Goal: Navigation & Orientation: Find specific page/section

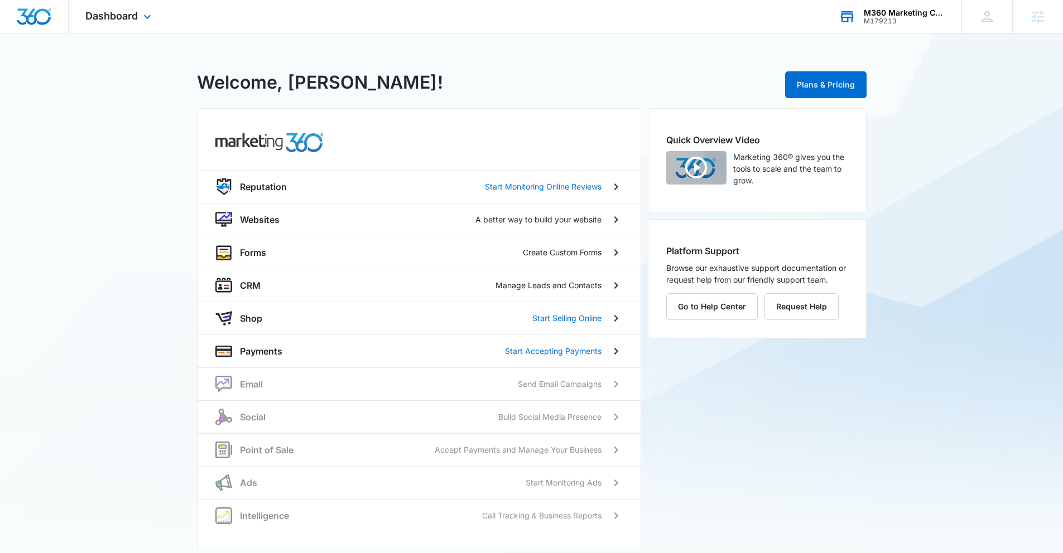
click at [886, 15] on div "M360 Marketing Collateral - Migrated Catch All" at bounding box center [904, 12] width 81 height 9
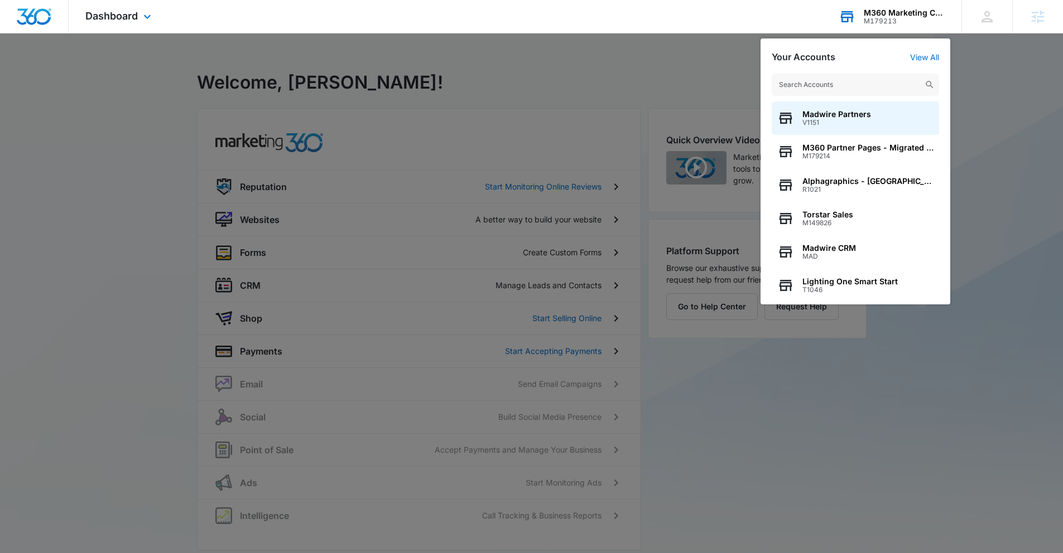
click at [858, 87] on input "text" at bounding box center [855, 85] width 167 height 22
type input "n"
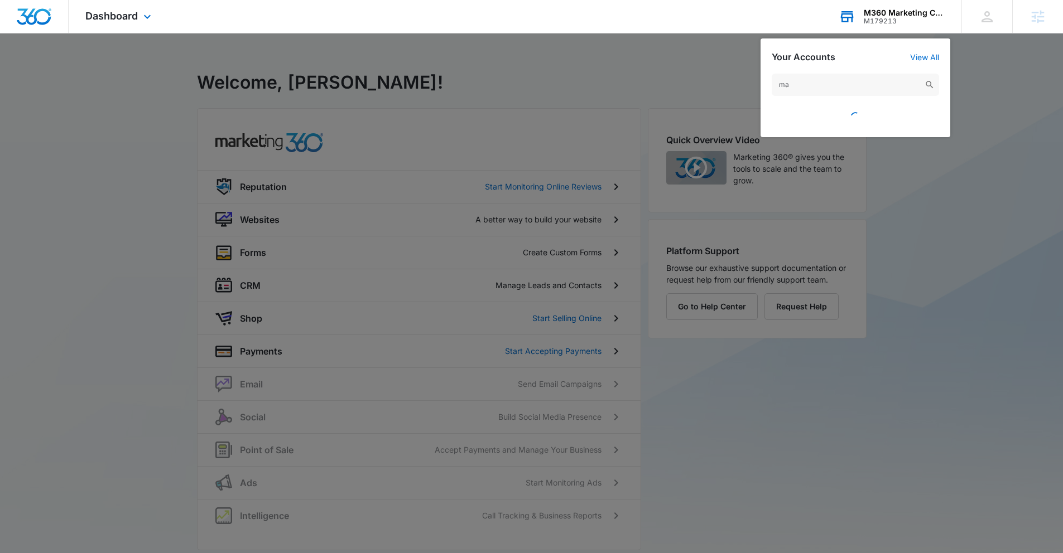
type input "m"
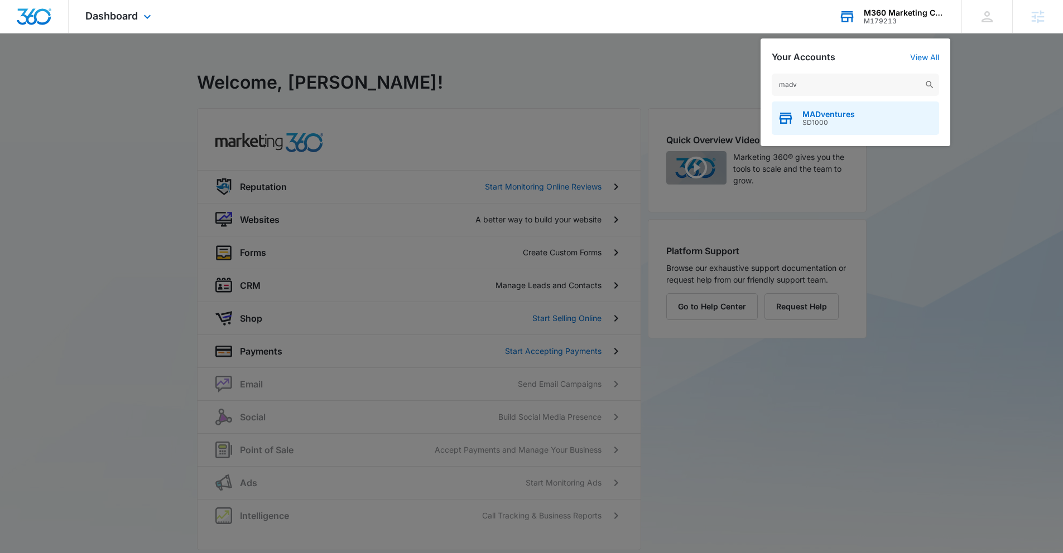
type input "madv"
click at [841, 107] on div "MADventures SD1000" at bounding box center [855, 118] width 167 height 33
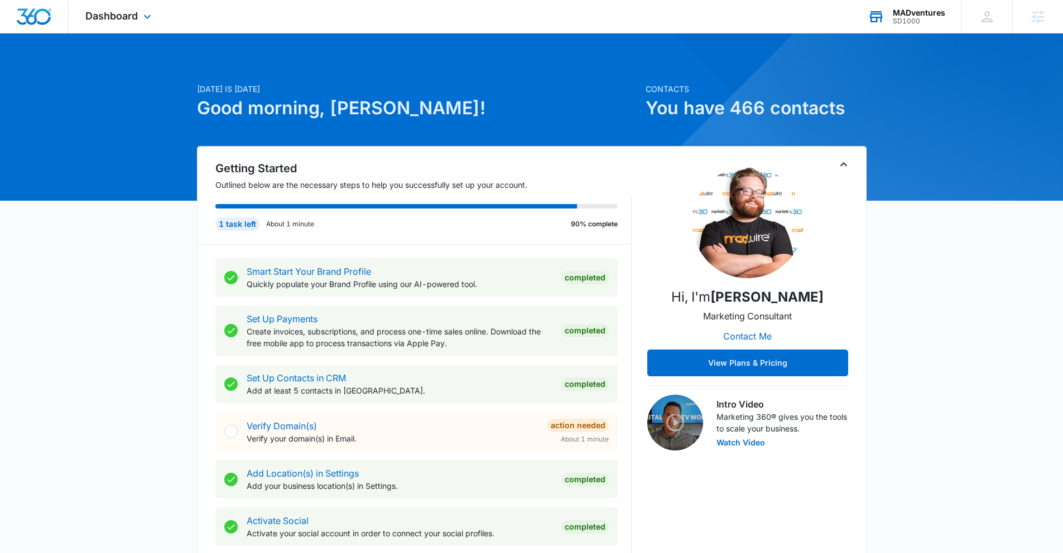
click at [110, 17] on span "Dashboard" at bounding box center [111, 16] width 52 height 12
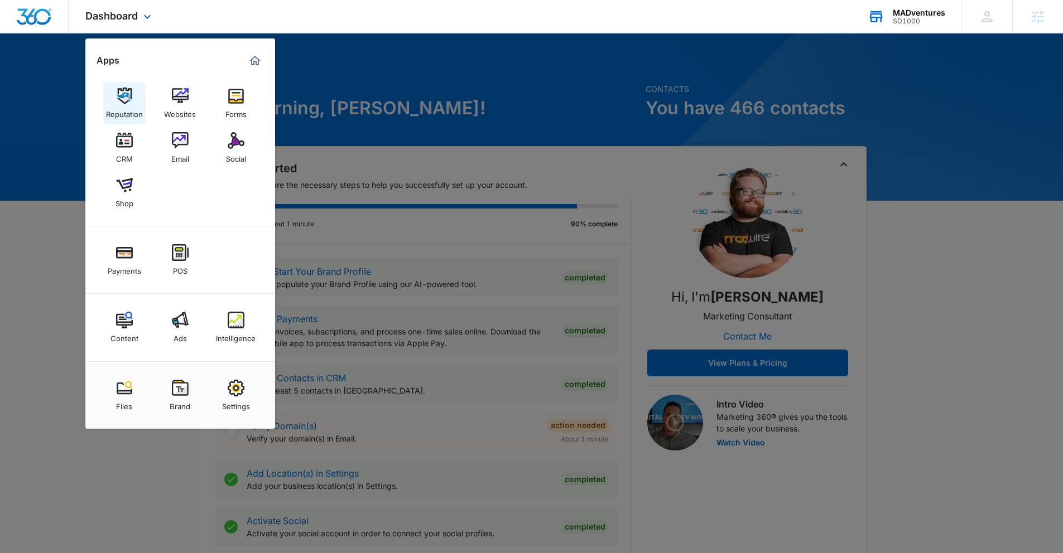
click at [132, 91] on img at bounding box center [124, 96] width 17 height 17
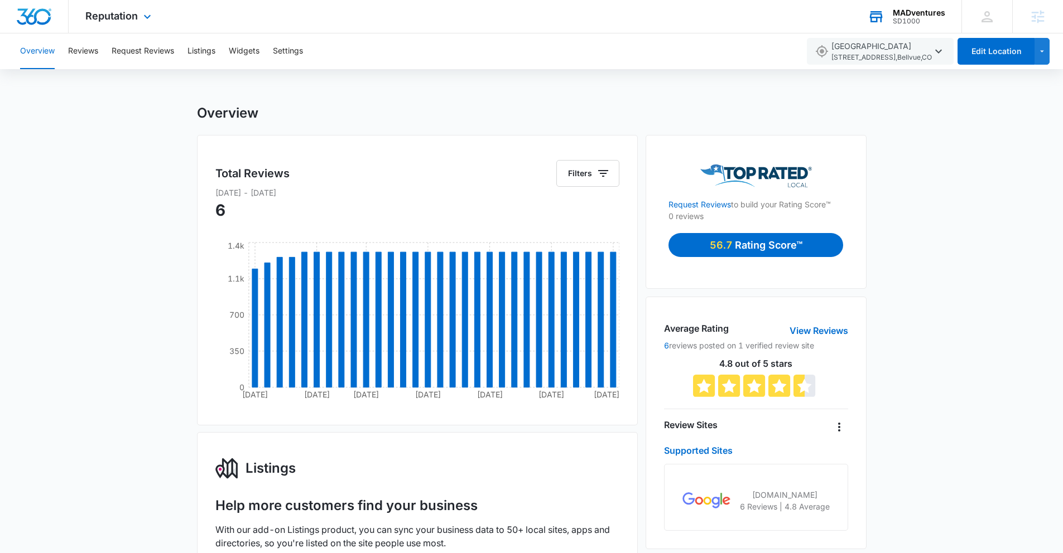
click at [109, 26] on div "Reputation Apps Reputation Websites Forms CRM Email Social Shop Payments POS Co…" at bounding box center [120, 16] width 102 height 33
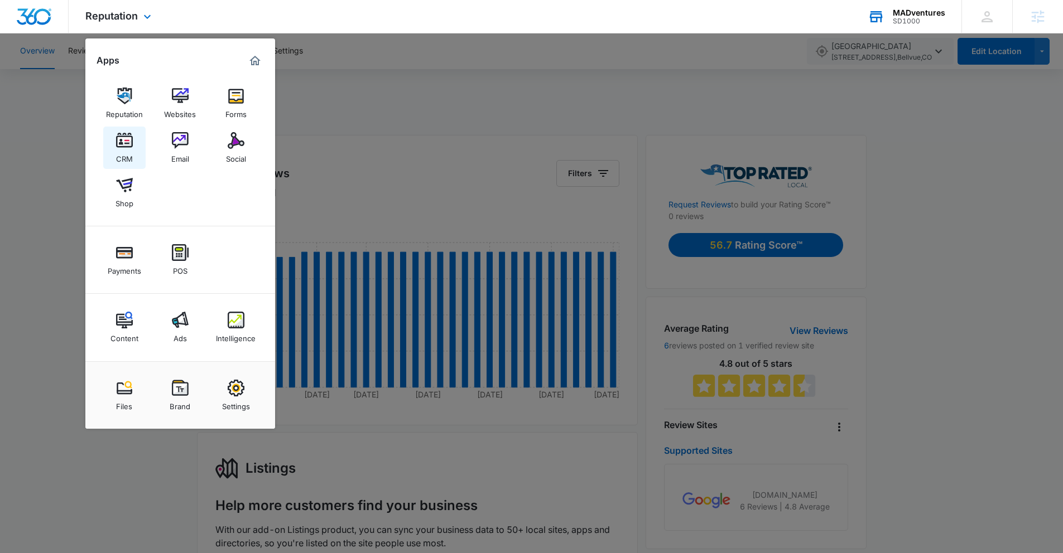
click at [138, 150] on link "CRM" at bounding box center [124, 148] width 42 height 42
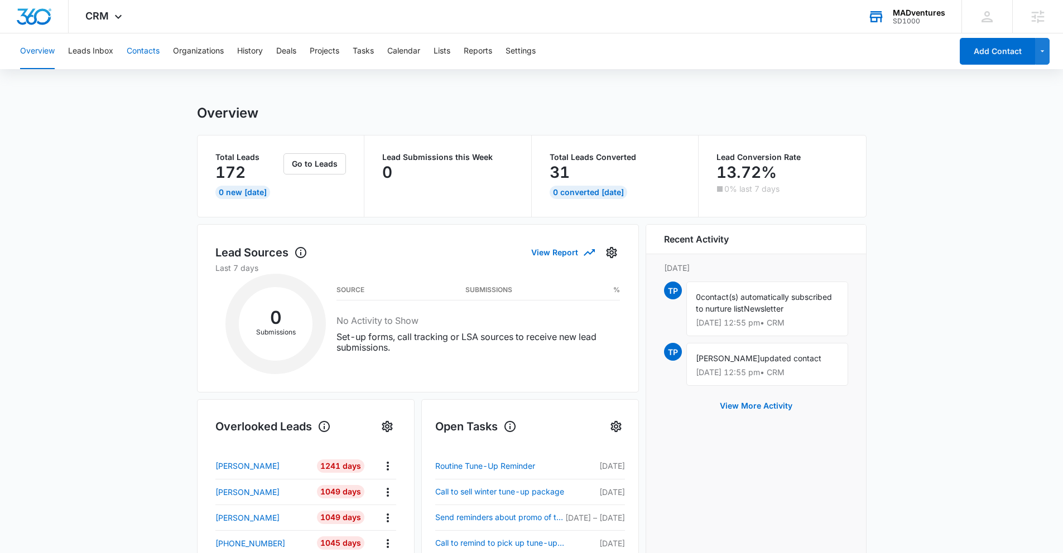
click at [144, 54] on button "Contacts" at bounding box center [143, 51] width 33 height 36
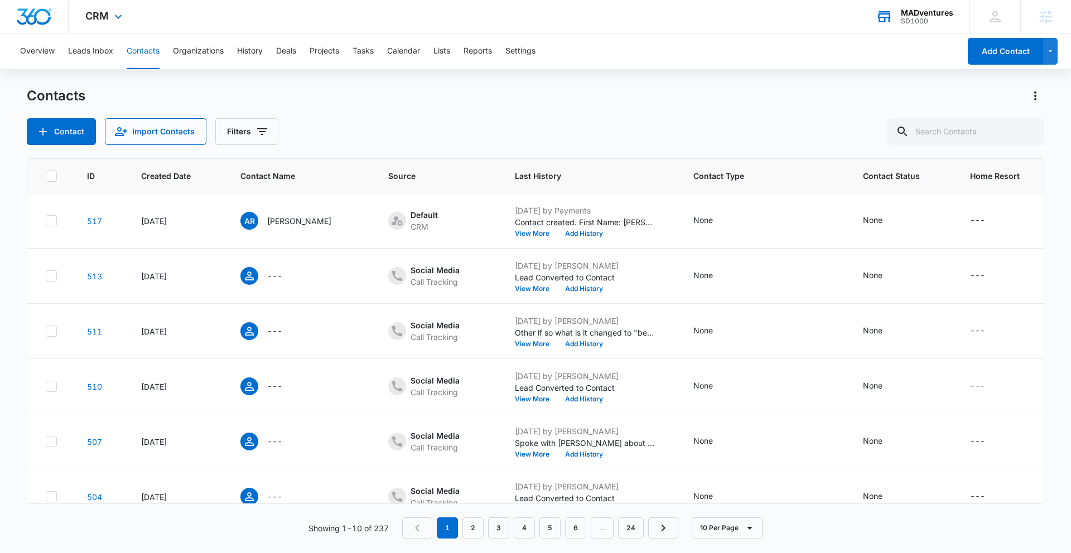
click at [108, 13] on div "CRM Apps Reputation Websites Forms CRM Email Social Shop Payments POS Content A…" at bounding box center [105, 16] width 73 height 33
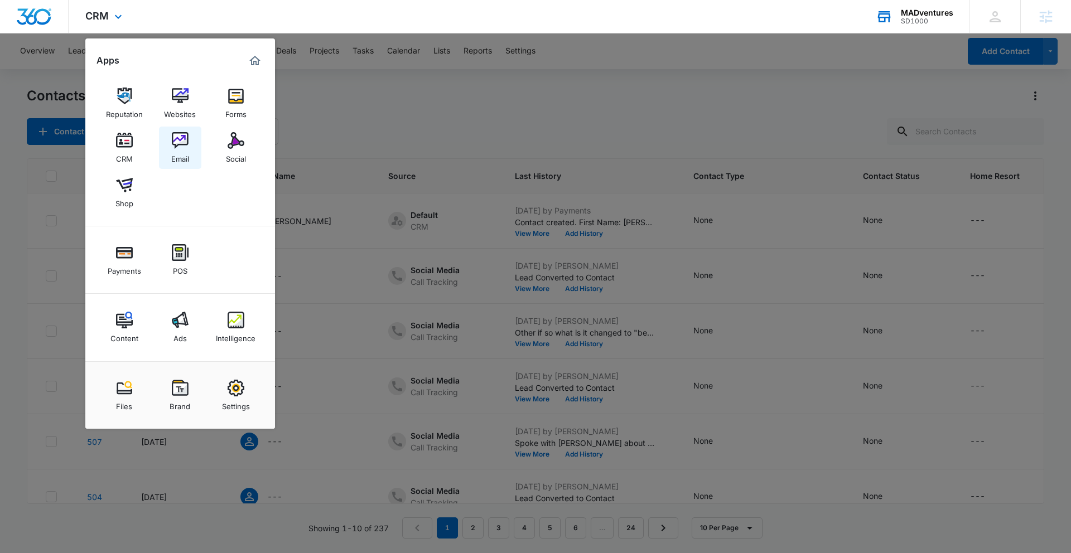
click at [183, 138] on img at bounding box center [180, 140] width 17 height 17
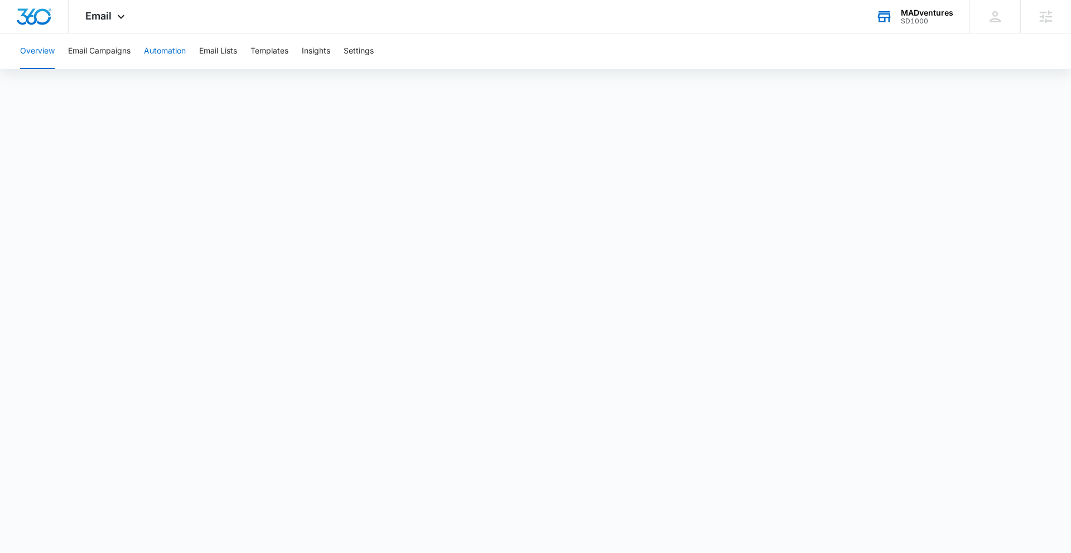
click at [153, 56] on button "Automation" at bounding box center [165, 51] width 42 height 36
click at [212, 52] on button "Email Lists" at bounding box center [218, 51] width 38 height 36
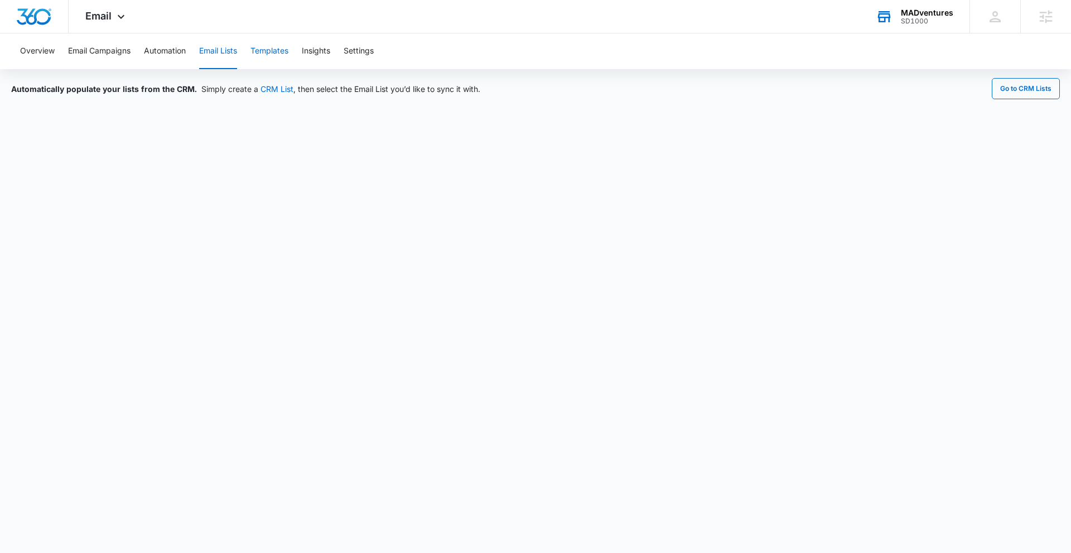
click at [263, 55] on button "Templates" at bounding box center [270, 51] width 38 height 36
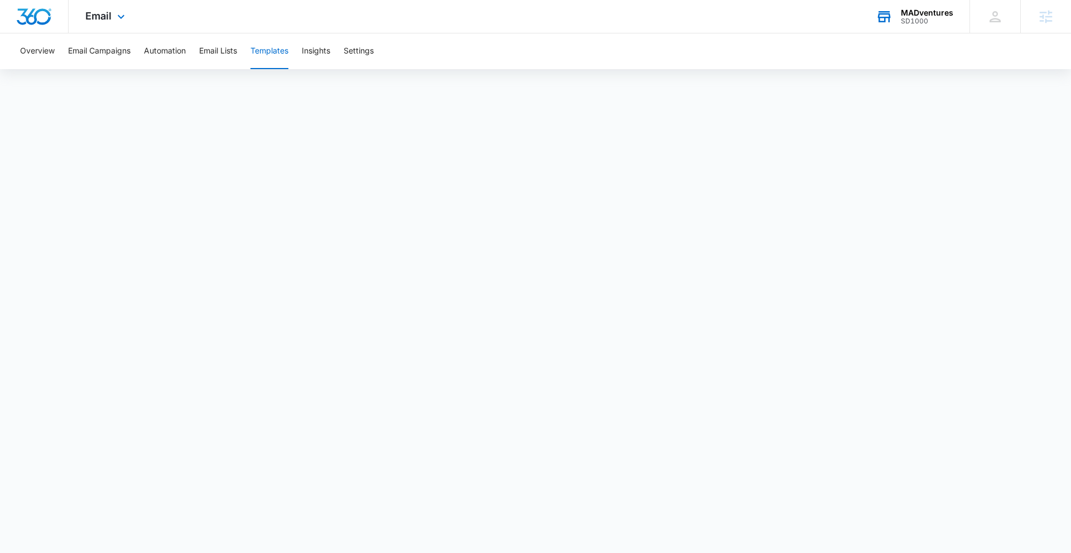
click at [110, 23] on div "Email Apps Reputation Websites Forms CRM Email Social Shop Payments POS Content…" at bounding box center [107, 16] width 76 height 33
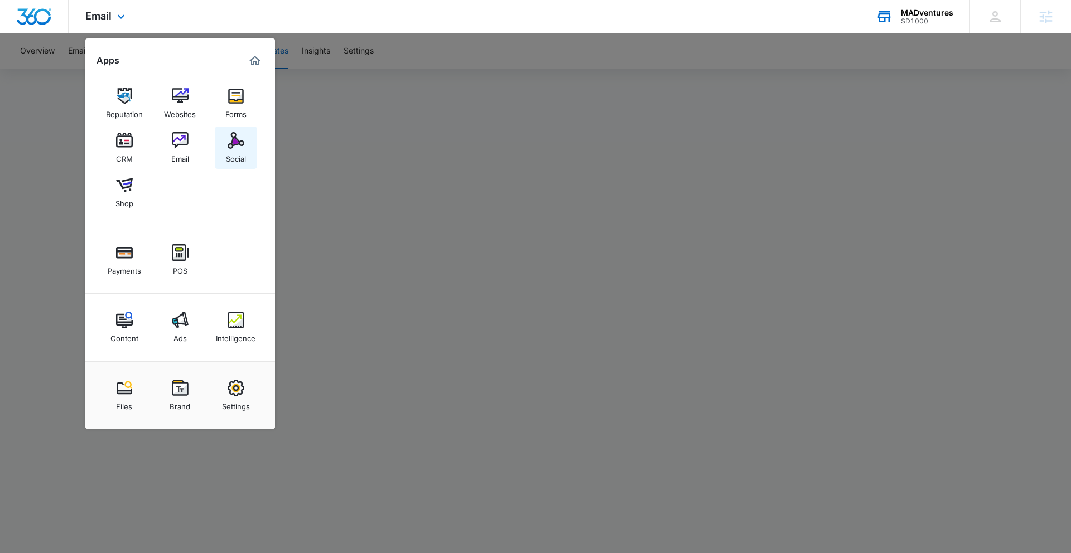
click at [232, 148] on img at bounding box center [236, 140] width 17 height 17
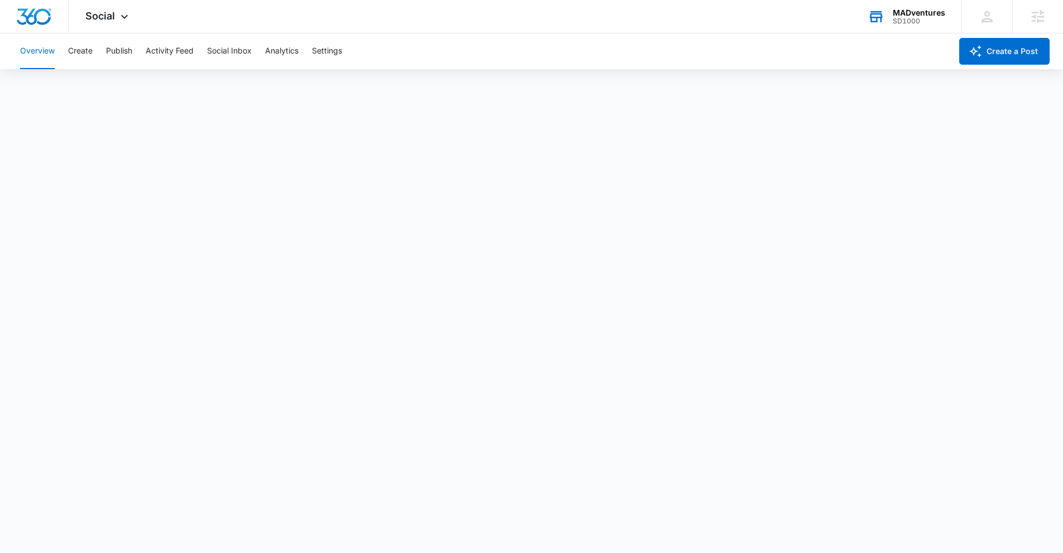
click at [93, 55] on div "Overview Create Publish Activity Feed Social Inbox Analytics Settings" at bounding box center [482, 51] width 938 height 36
click at [89, 56] on button "Create" at bounding box center [80, 51] width 25 height 36
click at [128, 55] on button "Publish" at bounding box center [119, 51] width 26 height 36
click at [213, 54] on button "Social Inbox" at bounding box center [229, 51] width 45 height 36
click at [272, 52] on button "Analytics" at bounding box center [281, 51] width 33 height 36
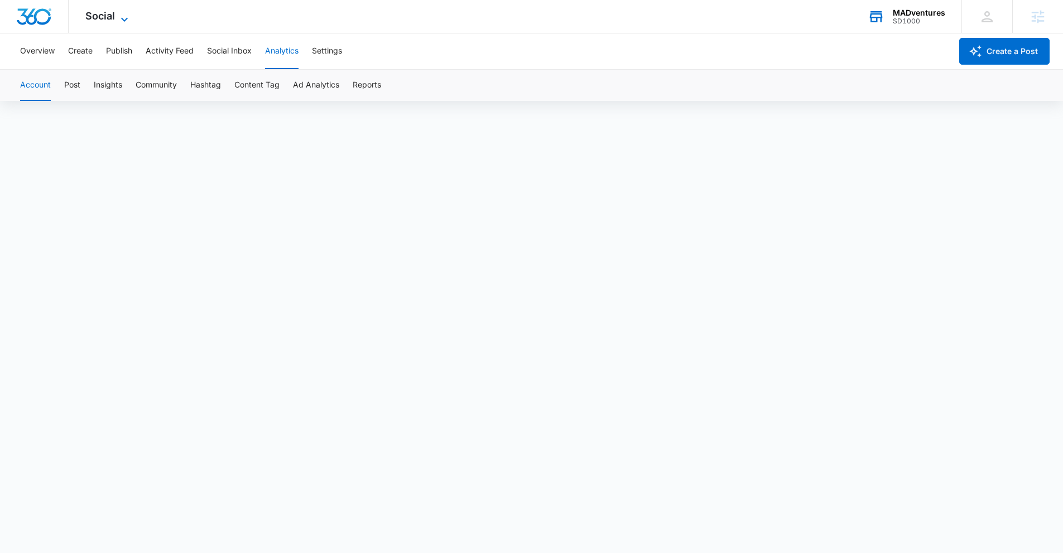
click at [119, 22] on icon at bounding box center [124, 19] width 13 height 13
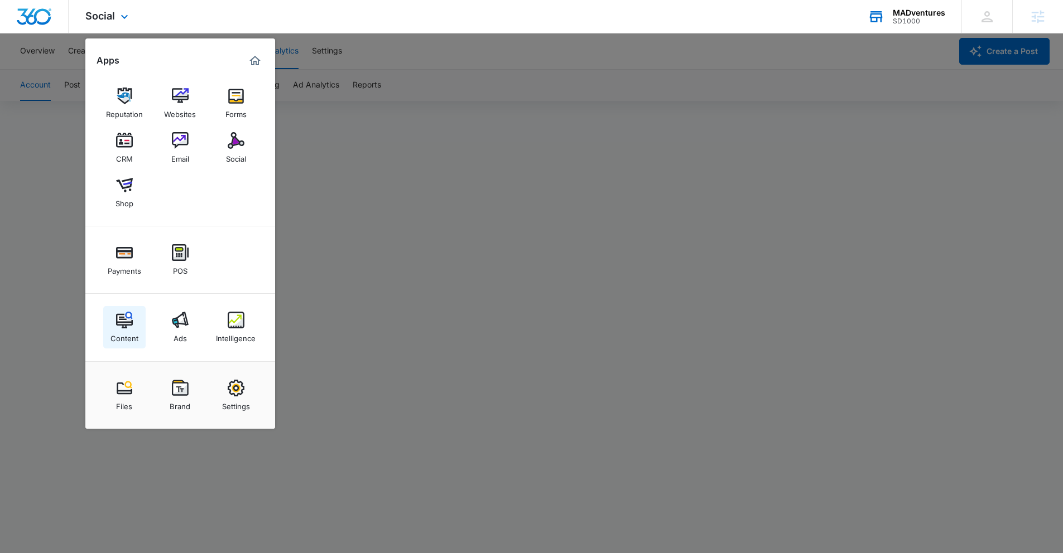
click at [126, 328] on img at bounding box center [124, 320] width 17 height 17
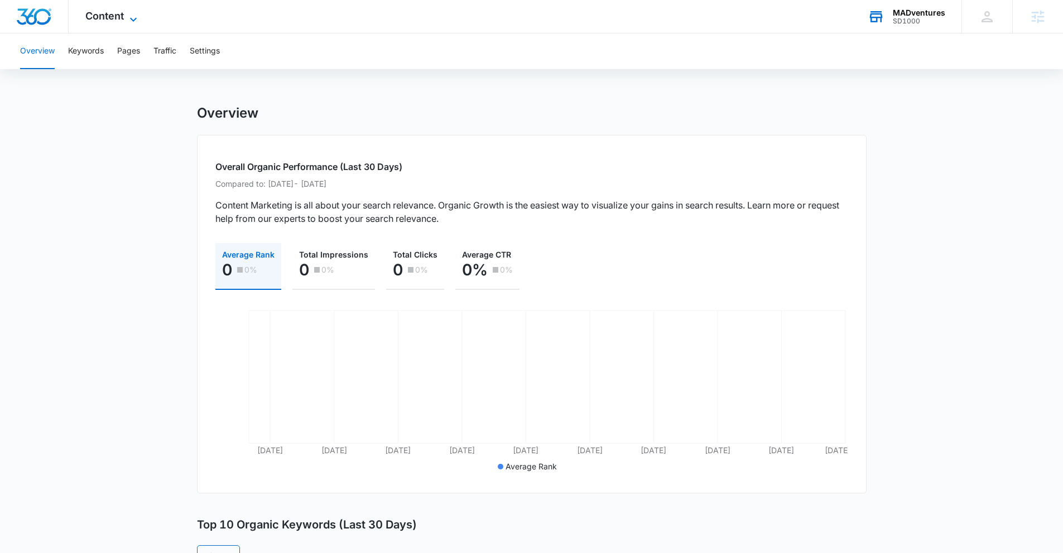
click at [116, 18] on span "Content" at bounding box center [104, 16] width 38 height 12
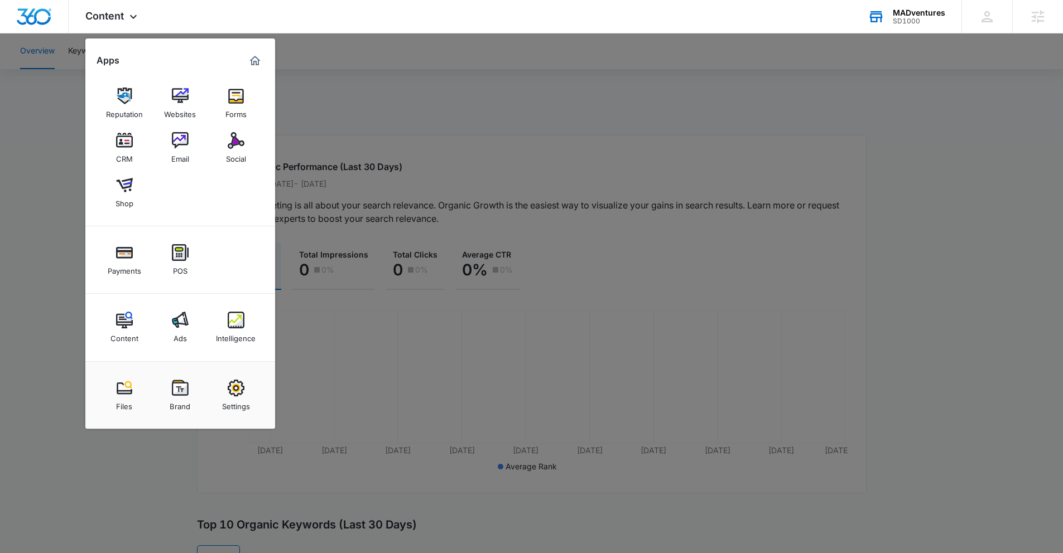
click at [176, 327] on img at bounding box center [180, 320] width 17 height 17
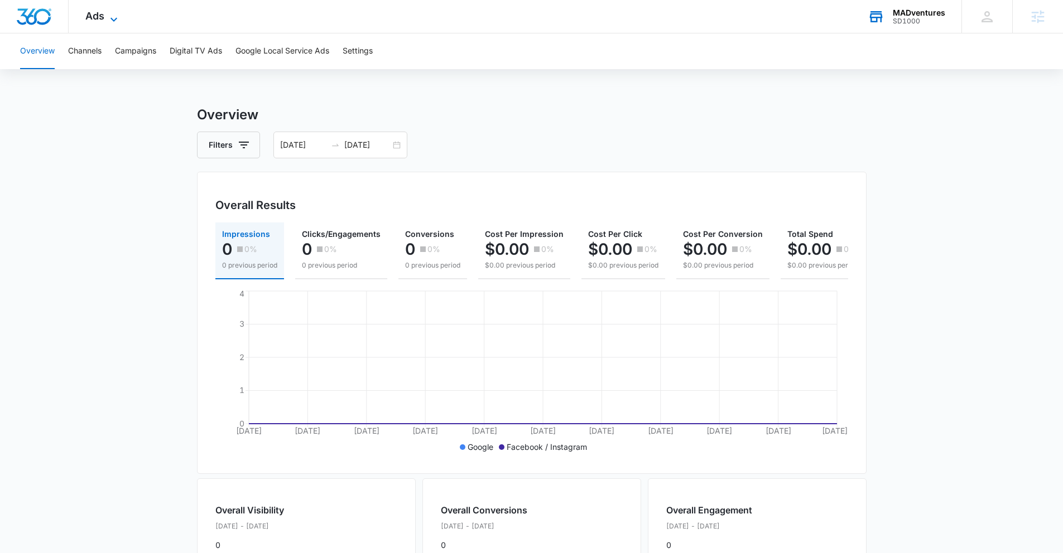
click at [101, 21] on span "Ads" at bounding box center [94, 16] width 19 height 12
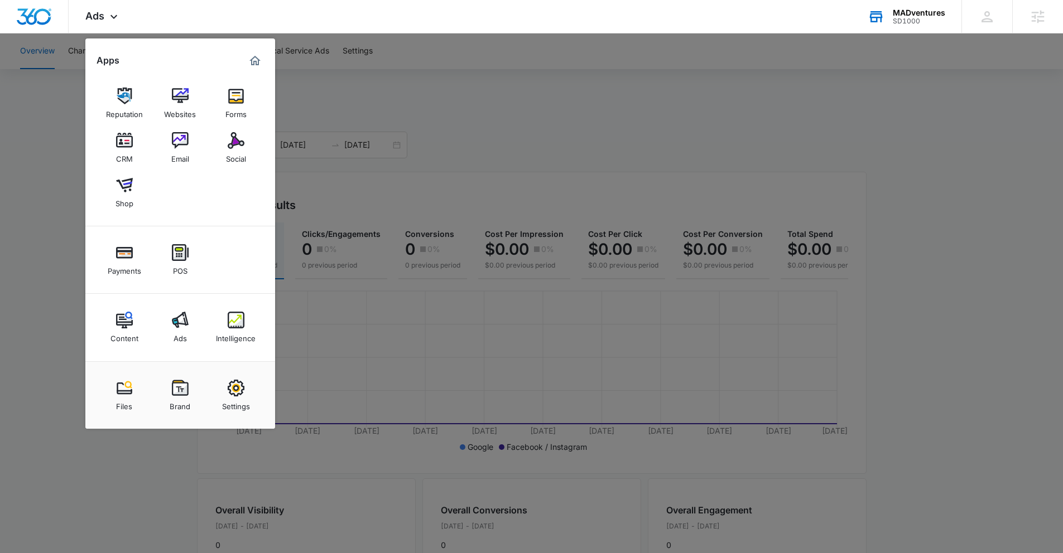
click at [229, 320] on img at bounding box center [236, 320] width 17 height 17
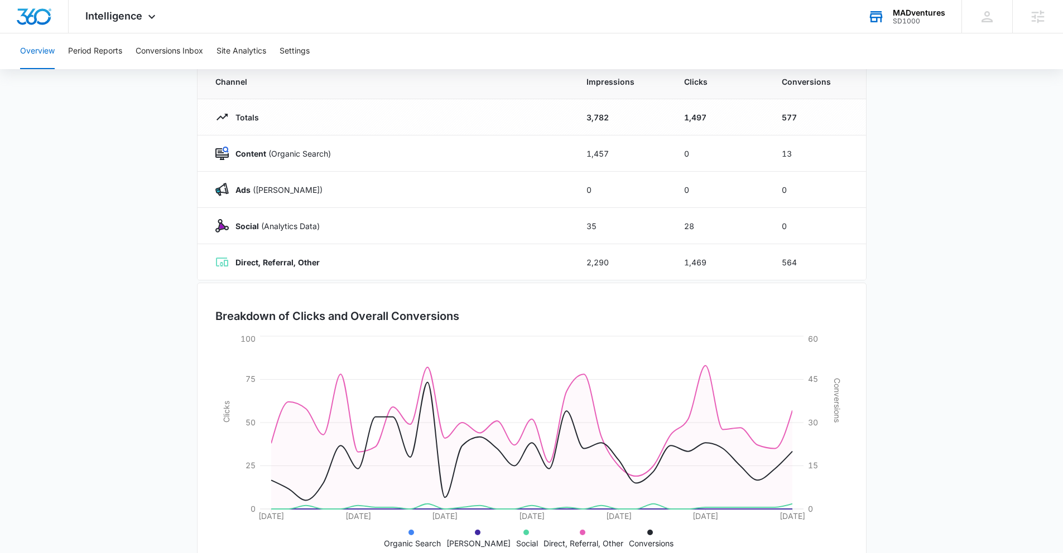
scroll to position [79, 0]
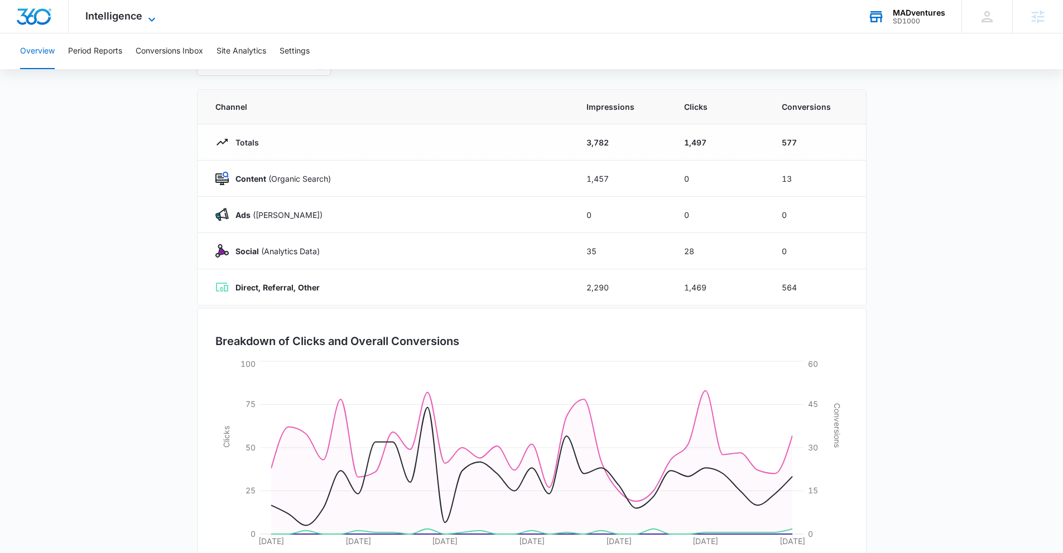
click at [122, 19] on span "Intelligence" at bounding box center [113, 16] width 57 height 12
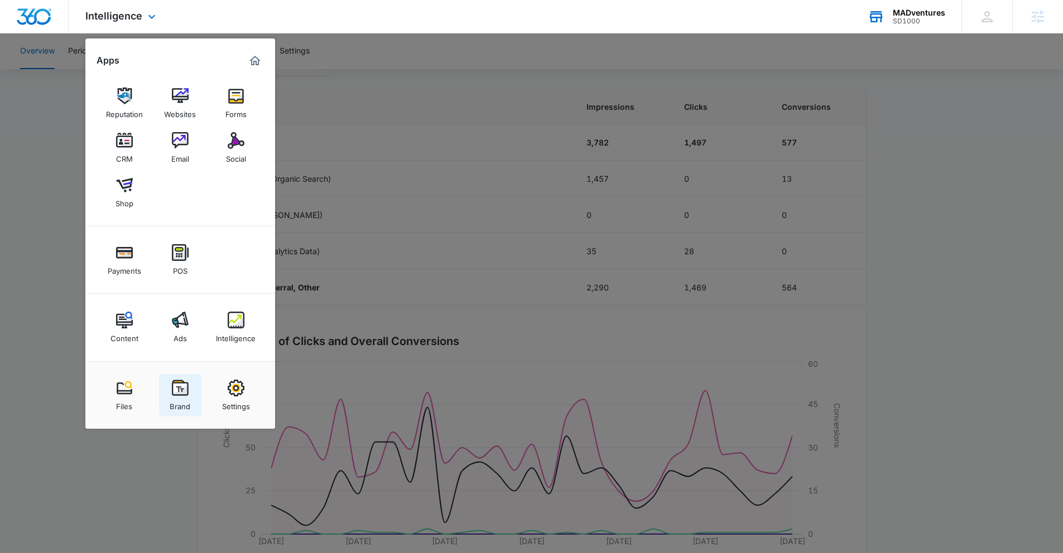
click at [181, 384] on img at bounding box center [180, 388] width 17 height 17
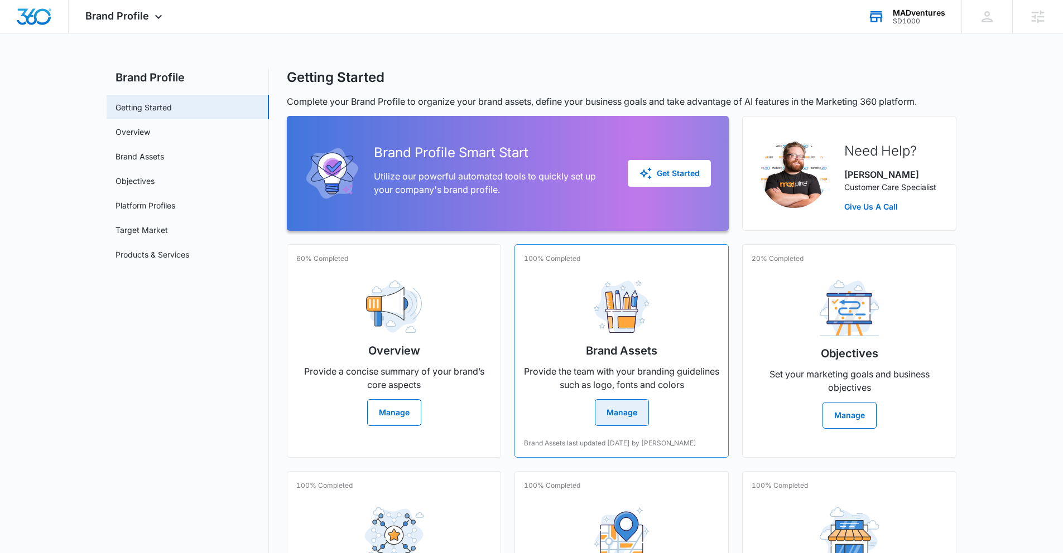
click at [615, 408] on button "Manage" at bounding box center [622, 412] width 54 height 27
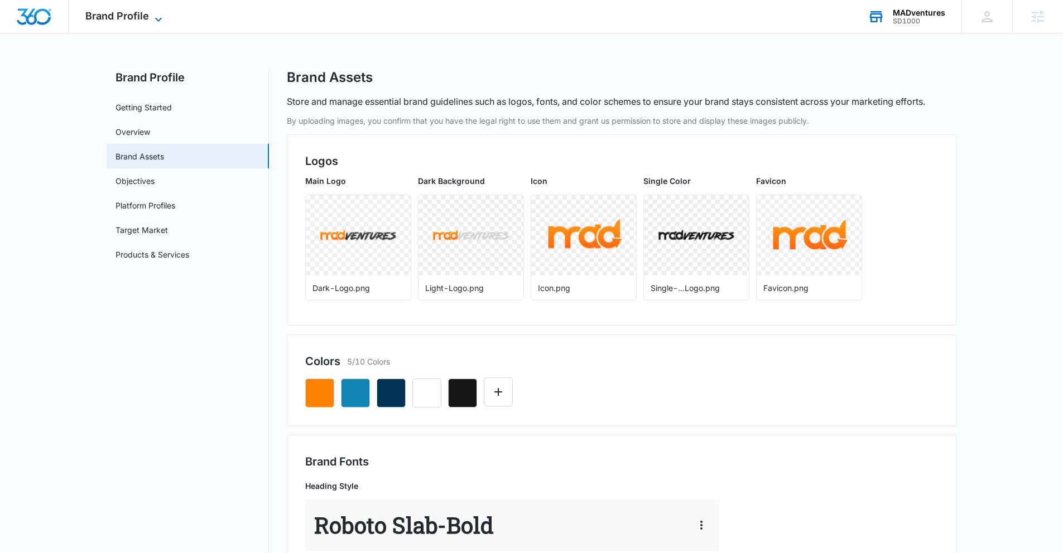
click at [126, 18] on span "Brand Profile" at bounding box center [117, 16] width 64 height 12
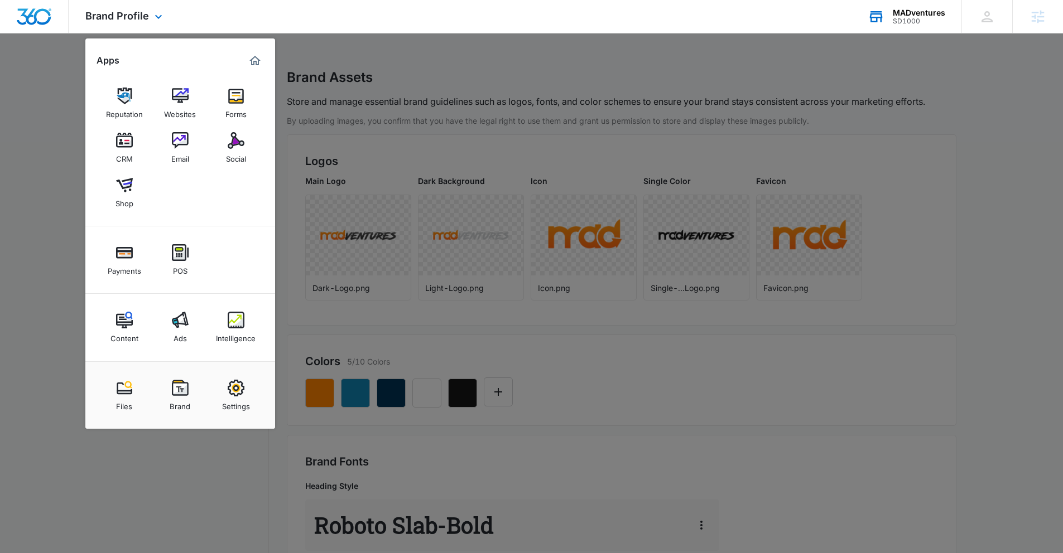
click at [252, 65] on img "Marketing 360® Dashboard" at bounding box center [254, 60] width 13 height 13
